Goal: Information Seeking & Learning: Learn about a topic

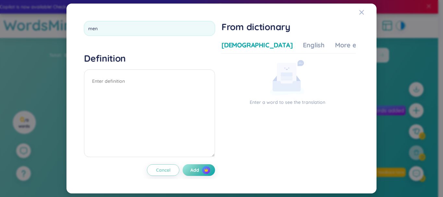
type input "mend"
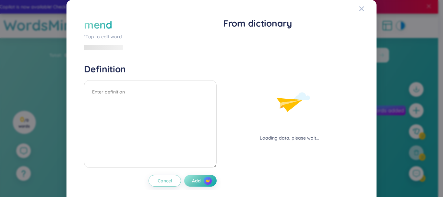
click at [74, 54] on div "mend *Tap to edit word Definition Cancel Add From dictionary Loading data, plea…" at bounding box center [221, 102] width 294 height 188
click at [122, 80] on textarea at bounding box center [150, 124] width 133 height 88
click at [162, 183] on span "Cancel" at bounding box center [165, 180] width 15 height 6
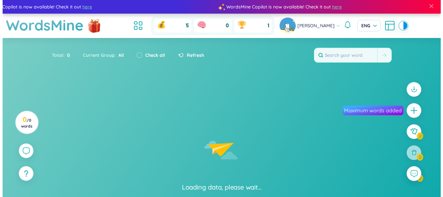
scroll to position [19, 0]
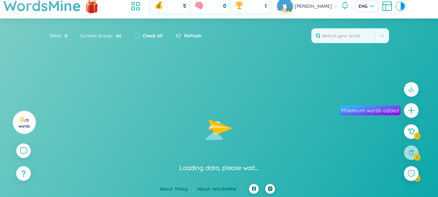
click at [232, 114] on icon "Lottie animation" at bounding box center [219, 130] width 97 height 65
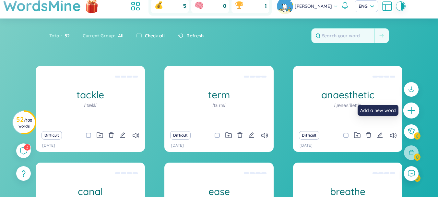
click at [418, 112] on div at bounding box center [411, 110] width 16 height 16
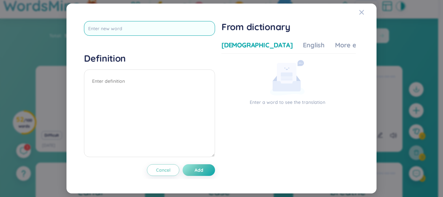
click at [158, 27] on input "text" at bounding box center [149, 28] width 131 height 15
type input "dominate"
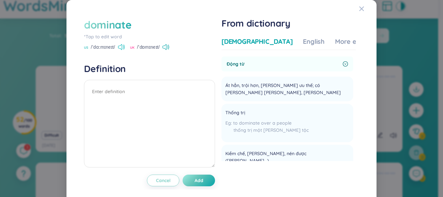
click at [122, 47] on icon at bounding box center [121, 47] width 7 height 6
click at [127, 22] on div "dominate" at bounding box center [107, 25] width 47 height 14
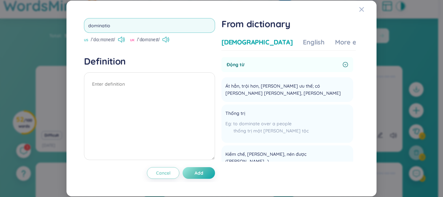
type input "domination"
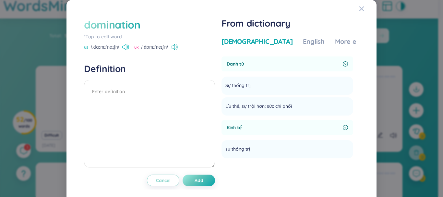
click at [126, 49] on icon at bounding box center [125, 47] width 7 height 6
click at [297, 40] on div "Vietnamese English More examples" at bounding box center [301, 43] width 161 height 13
click at [311, 50] on div "Vietnamese English More examples Danh từ Sự thống trị Add Ưu thế, sự trội hơn; …" at bounding box center [288, 99] width 134 height 124
click at [335, 44] on div "More examples" at bounding box center [358, 41] width 47 height 9
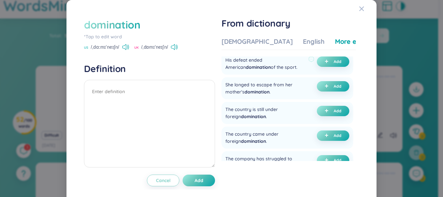
scroll to position [195, 0]
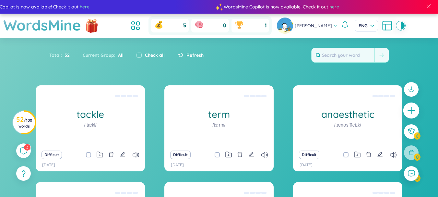
click at [407, 112] on icon "plus" at bounding box center [411, 110] width 9 height 9
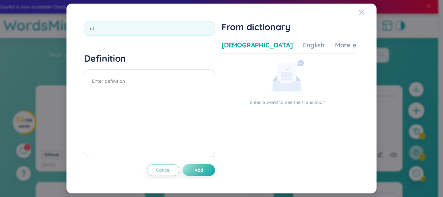
type input "folk"
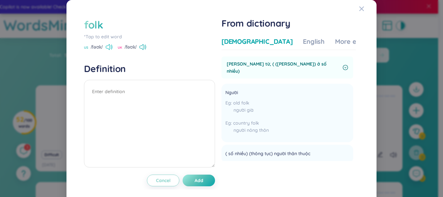
click at [106, 48] on icon at bounding box center [109, 47] width 7 height 6
click at [335, 42] on div "More examples" at bounding box center [358, 41] width 47 height 9
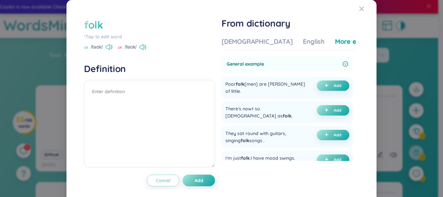
click at [91, 27] on div "folk" at bounding box center [93, 25] width 19 height 14
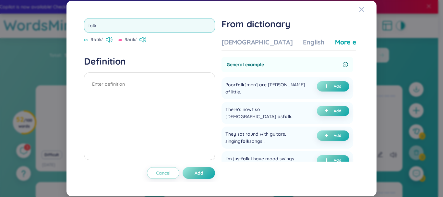
click at [91, 26] on input "folk" at bounding box center [149, 25] width 131 height 15
type input "courage"
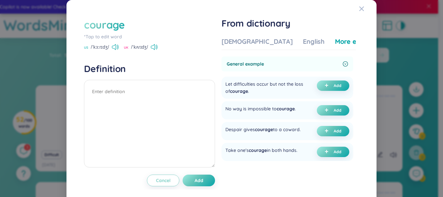
click at [112, 48] on icon at bounding box center [115, 47] width 7 height 6
click at [119, 46] on div "US /ˈkɜːrɪdʒ/ [GEOGRAPHIC_DATA] /ˈkʌrɪdʒ/" at bounding box center [149, 48] width 131 height 6
click at [117, 48] on icon at bounding box center [117, 46] width 1 height 5
click at [119, 27] on div "courage" at bounding box center [104, 25] width 41 height 14
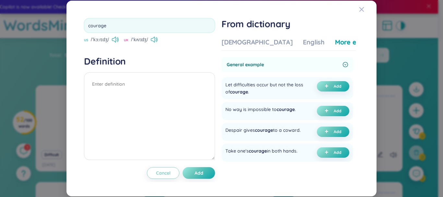
click at [119, 27] on input "courage" at bounding box center [149, 25] width 131 height 15
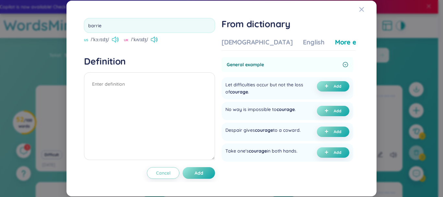
type input "barrier"
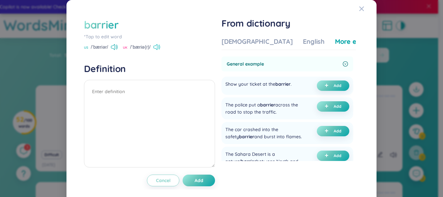
click at [157, 46] on icon at bounding box center [155, 47] width 4 height 6
click at [156, 44] on icon at bounding box center [156, 47] width 7 height 6
click at [265, 86] on div "Show your ticket at the barrier ." at bounding box center [258, 85] width 66 height 10
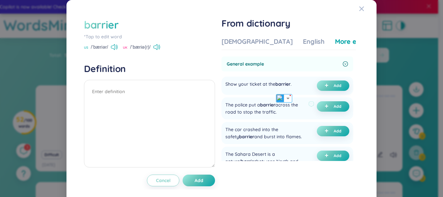
click at [276, 100] on div "The police put a barrier across the road to stop the traffic. Add" at bounding box center [287, 108] width 132 height 22
click at [274, 85] on div "Show your ticket at the barrier ." at bounding box center [258, 85] width 66 height 10
click at [281, 96] on img at bounding box center [280, 98] width 8 height 8
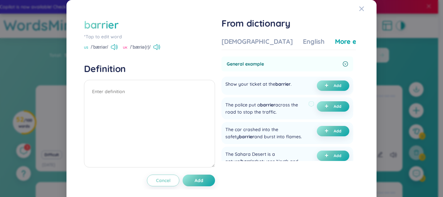
click at [298, 98] on div "The police put a barrier across the road to stop the traffic. Add" at bounding box center [287, 108] width 132 height 22
